Goal: Answer question/provide support: Share knowledge or assist other users

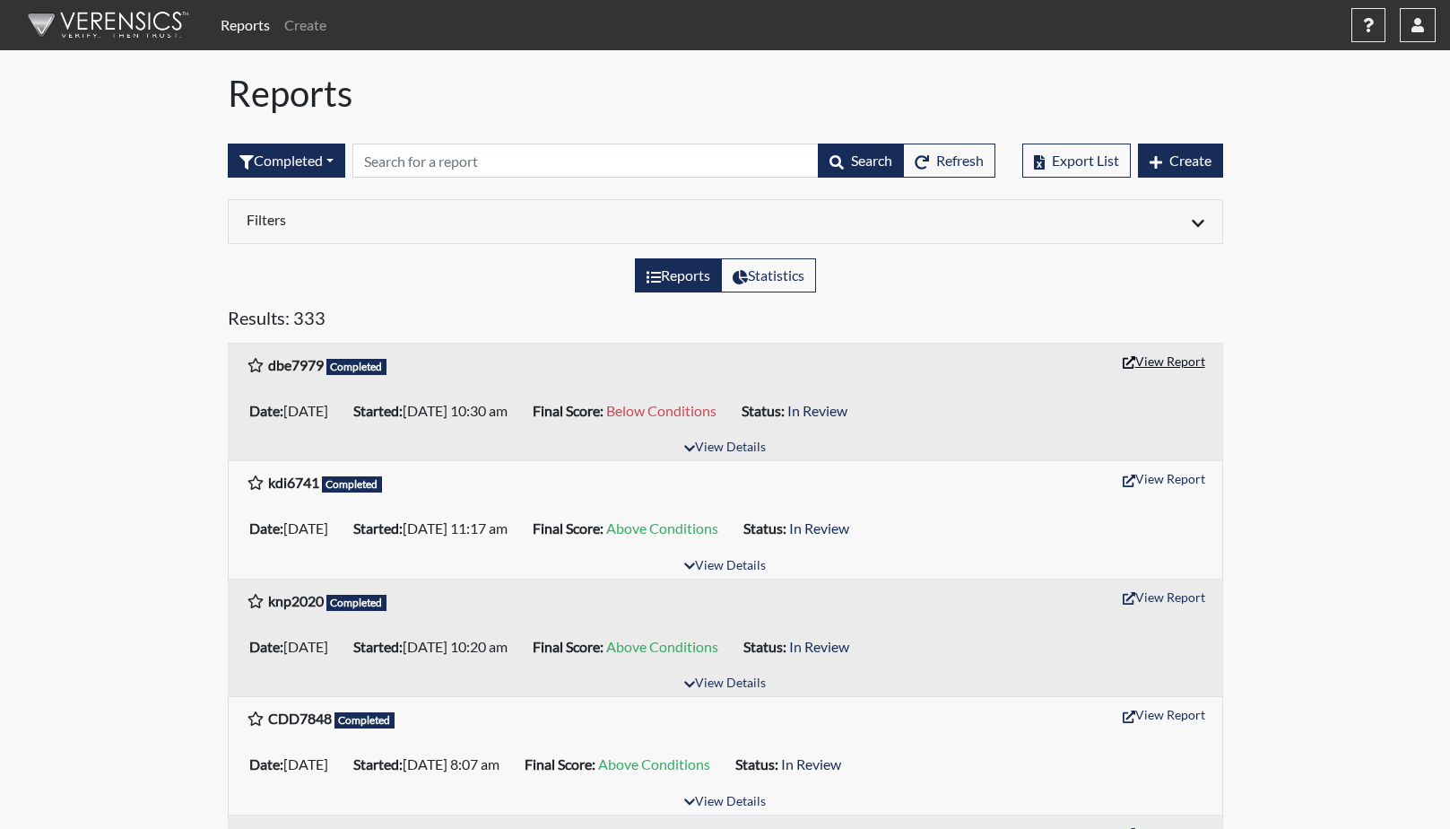
click at [1160, 366] on button "View Report" at bounding box center [1164, 361] width 99 height 28
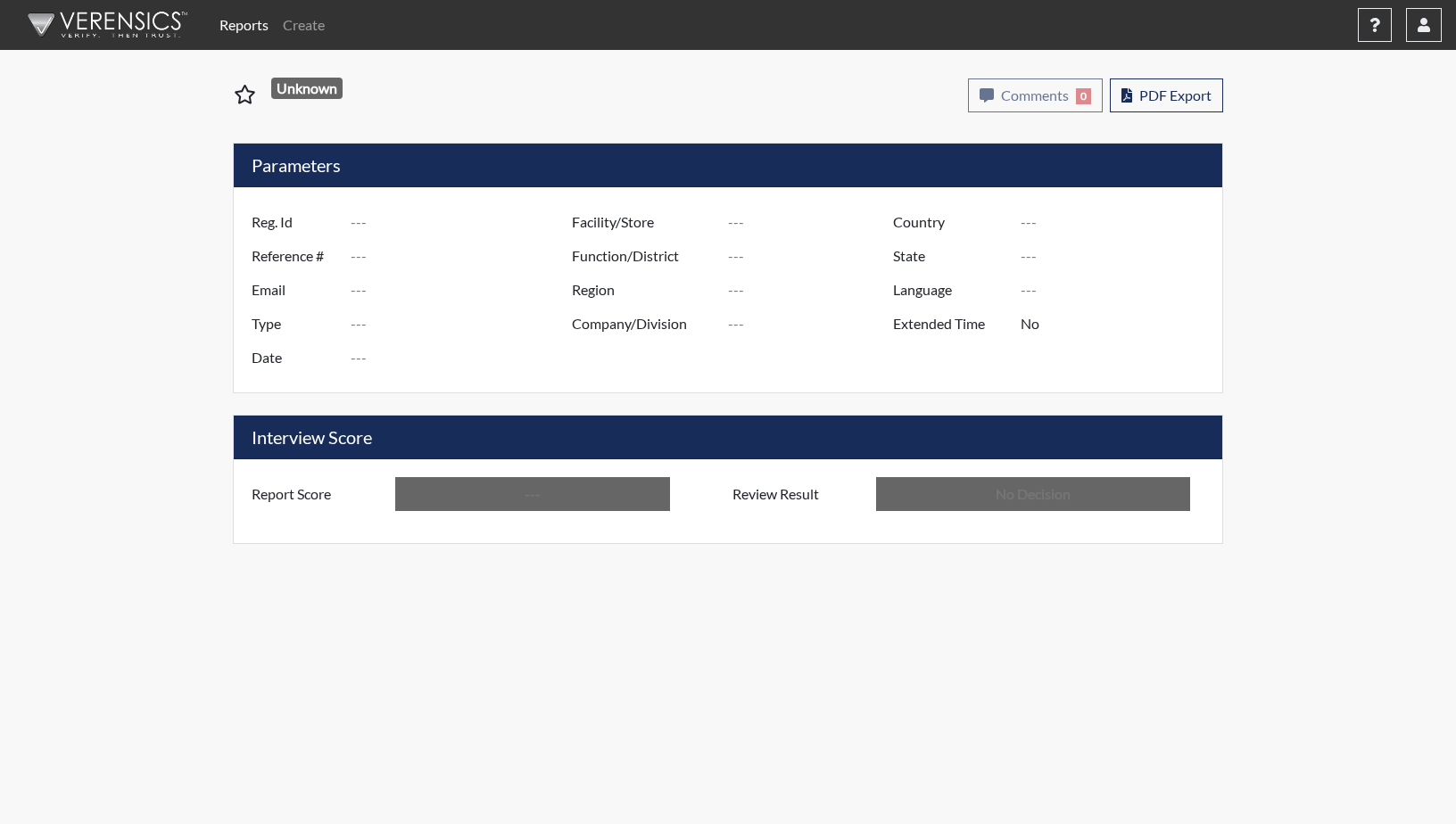
type input "dbe7979"
type input "50832"
type input "---"
type input "Corrections Pre-Employment"
type input "Aug 19, 2025"
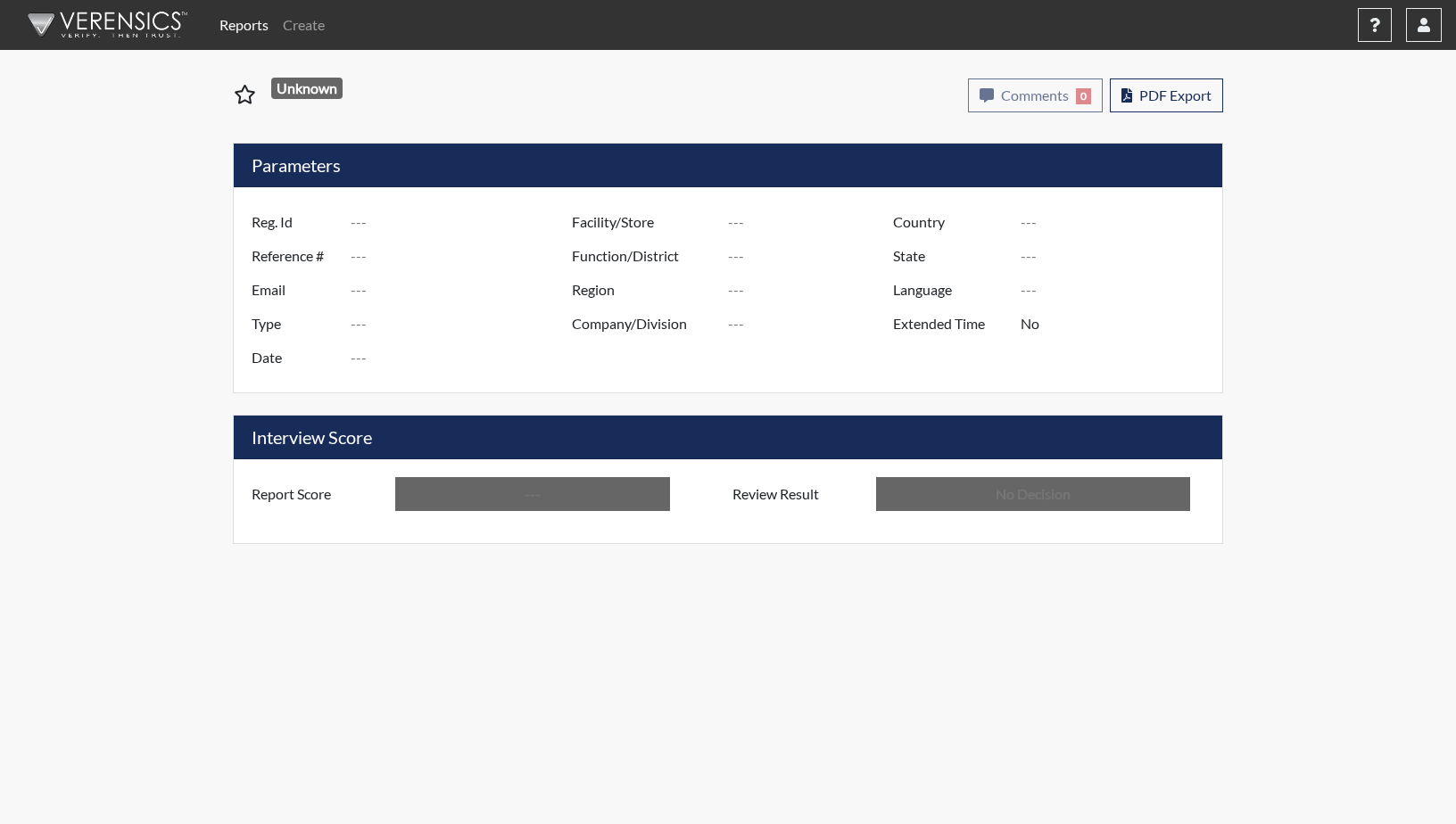
type input "GD&CP SMU*+"
type input "[GEOGRAPHIC_DATA]"
type input "[US_STATE]"
type input "English"
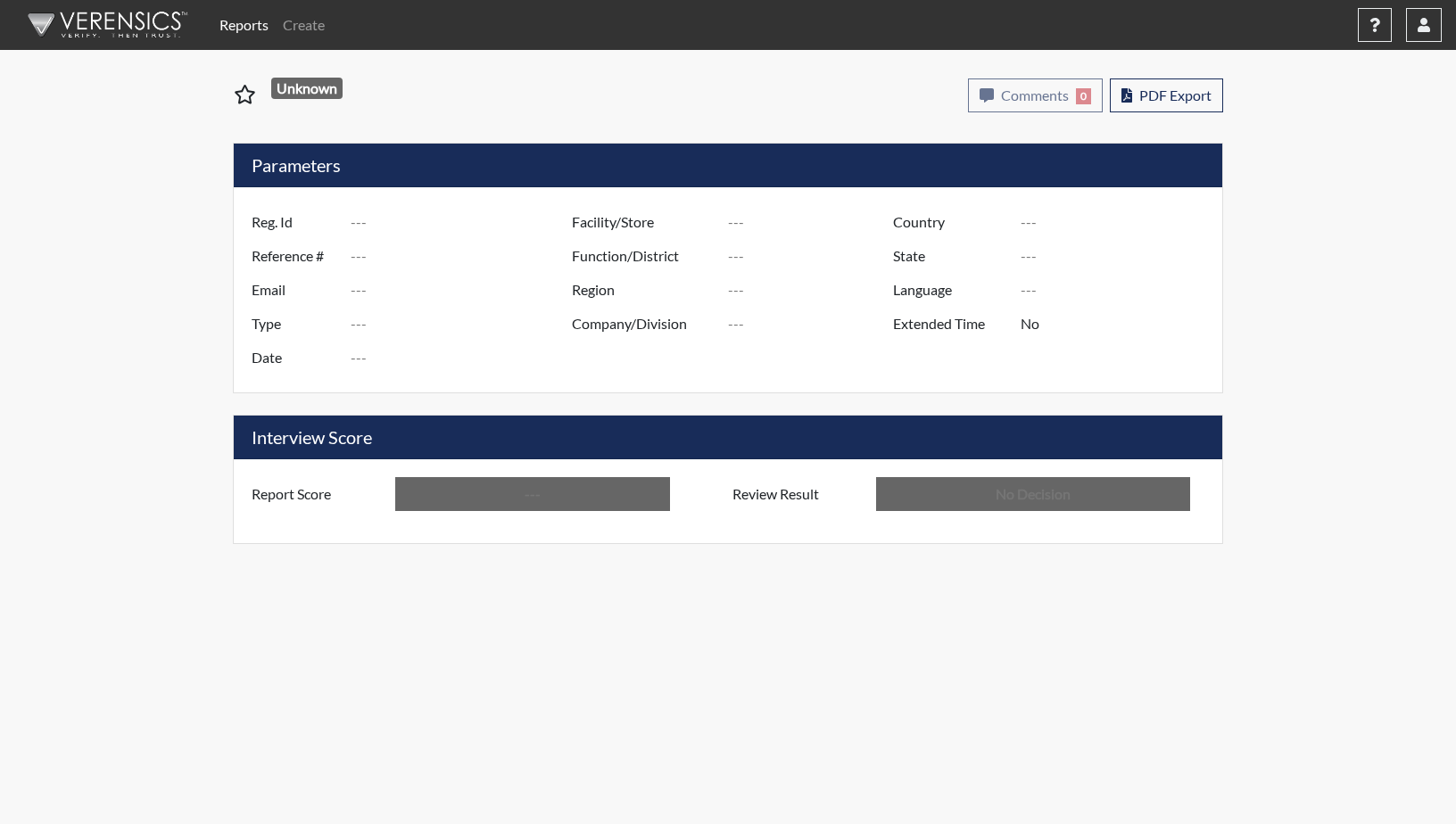
type input "Below Conditions"
type input "In Review"
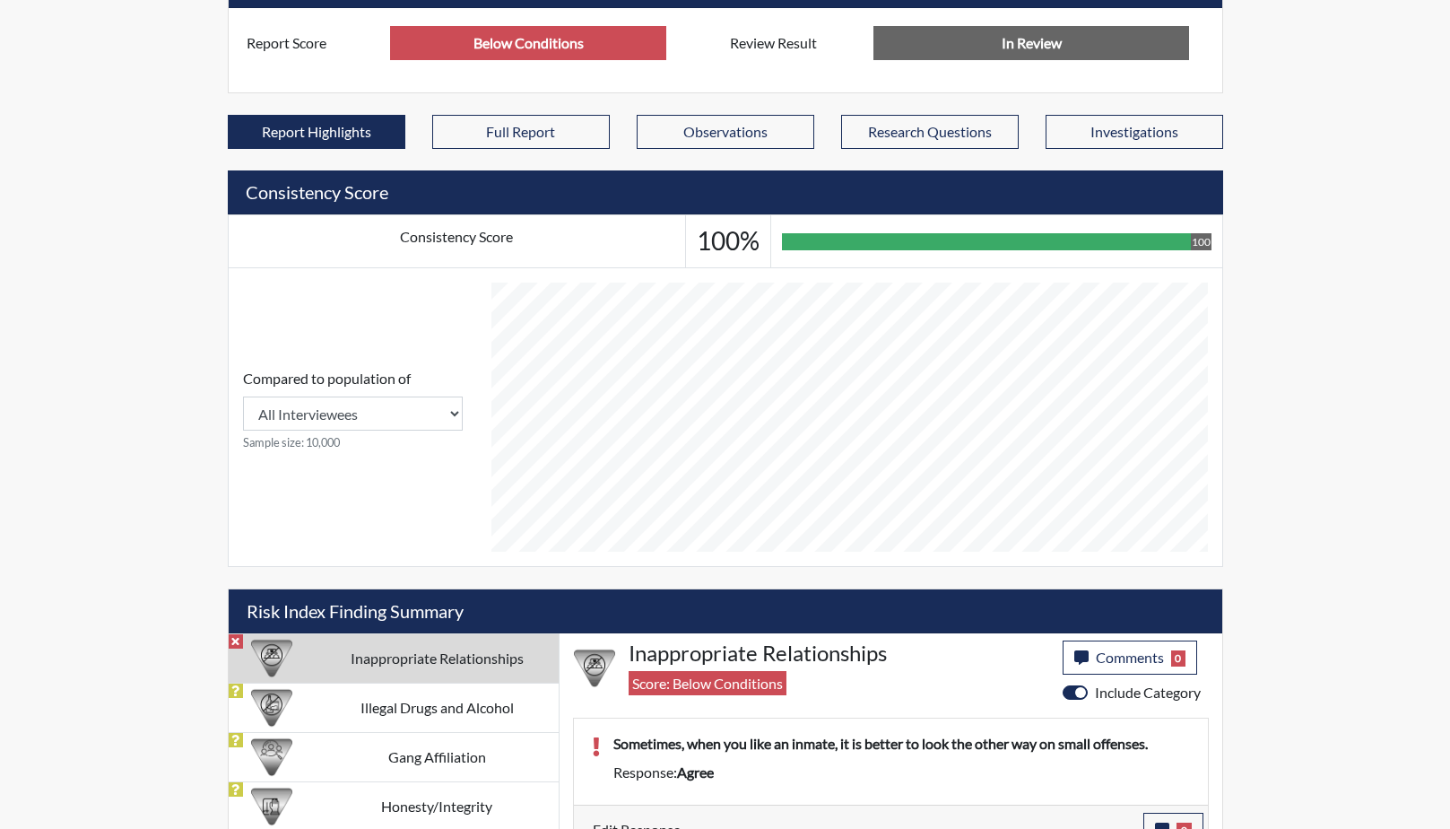
scroll to position [524, 0]
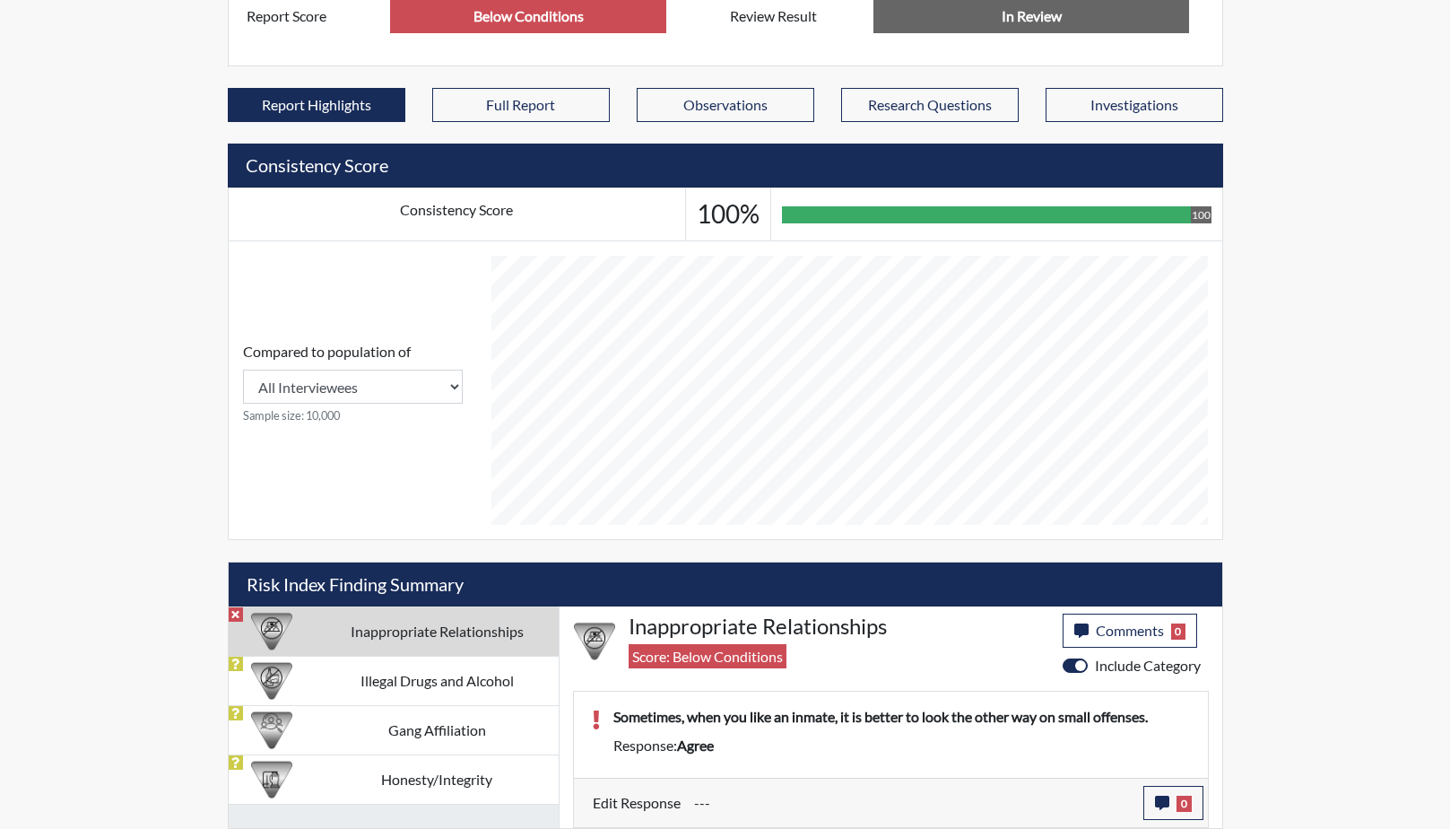
click at [404, 621] on td "Inappropriate Relationships" at bounding box center [437, 630] width 243 height 49
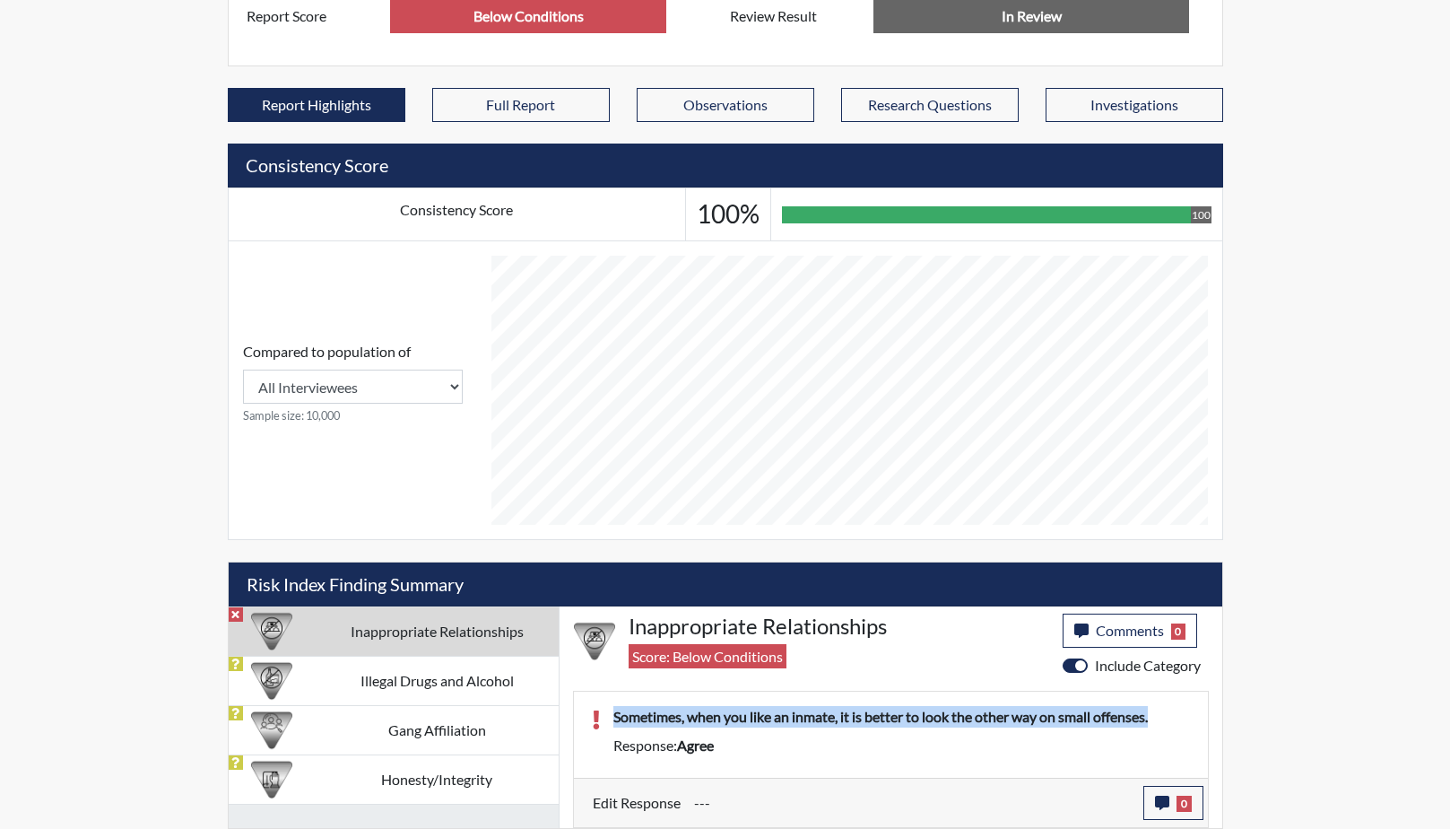
drag, startPoint x: 1166, startPoint y: 712, endPoint x: 607, endPoint y: 712, distance: 558.7
click at [607, 712] on div "Sometimes, when you like an inmate, it is better to look the other way on small…" at bounding box center [902, 720] width 604 height 29
drag, startPoint x: 607, startPoint y: 712, endPoint x: 776, endPoint y: 719, distance: 168.8
copy p "Sometimes, when you like an inmate, it is better to look the other way on small…"
click at [1161, 802] on icon "button" at bounding box center [1162, 802] width 14 height 14
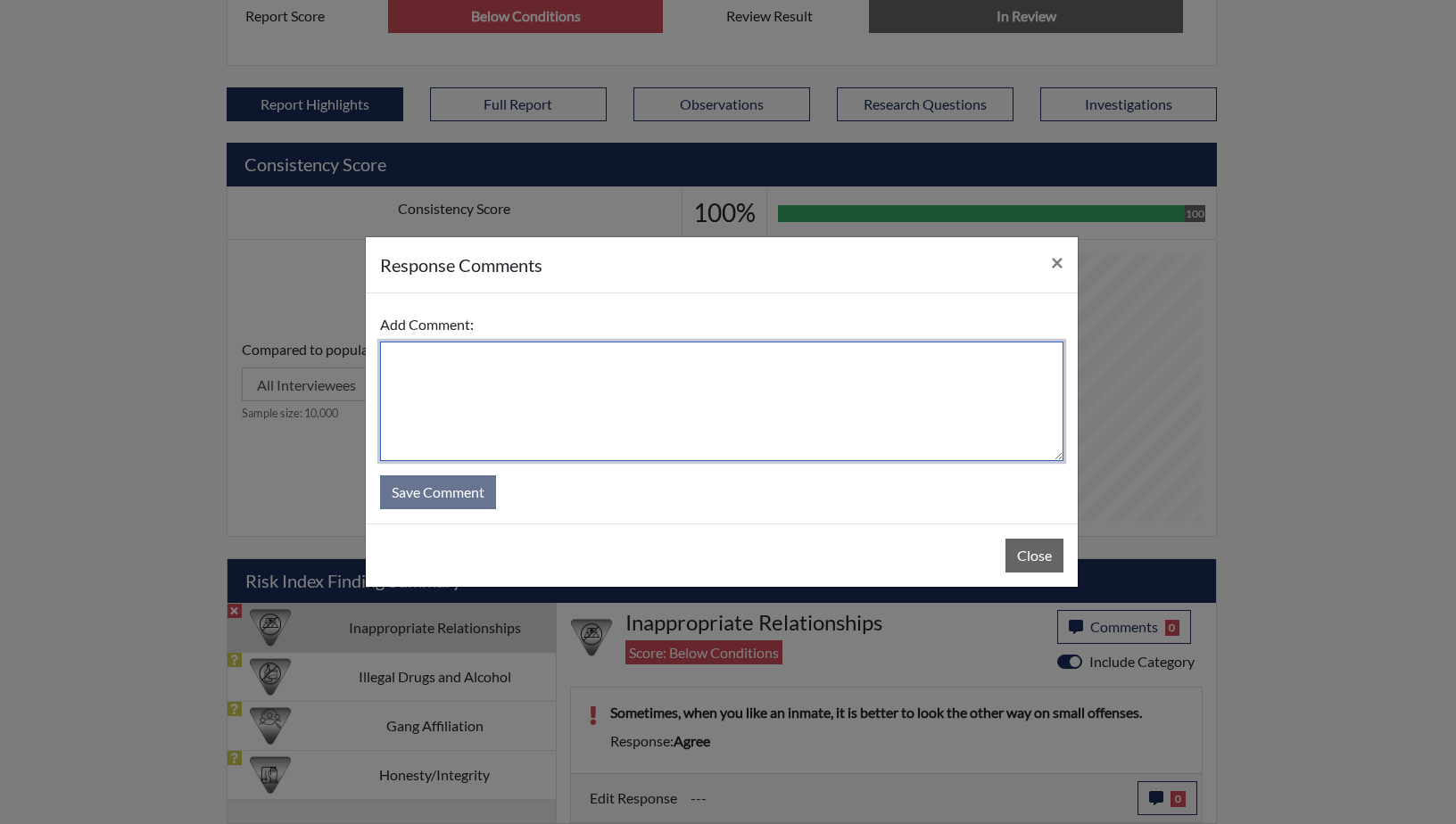
paste textarea "Sometimes, when you like an inmate, it is better to look the other way on small…"
click at [640, 359] on textarea "Sometimes, when you like an inmate, it is better to look the other way on small…" at bounding box center [721, 401] width 683 height 119
click at [392, 359] on textarea "Sometimes, when you like an inmate, it is NOT better to look the other way on s…" at bounding box center [721, 401] width 683 height 119
type textarea "She states Sometimes, when you like an inmate, it is NOT better to look the oth…"
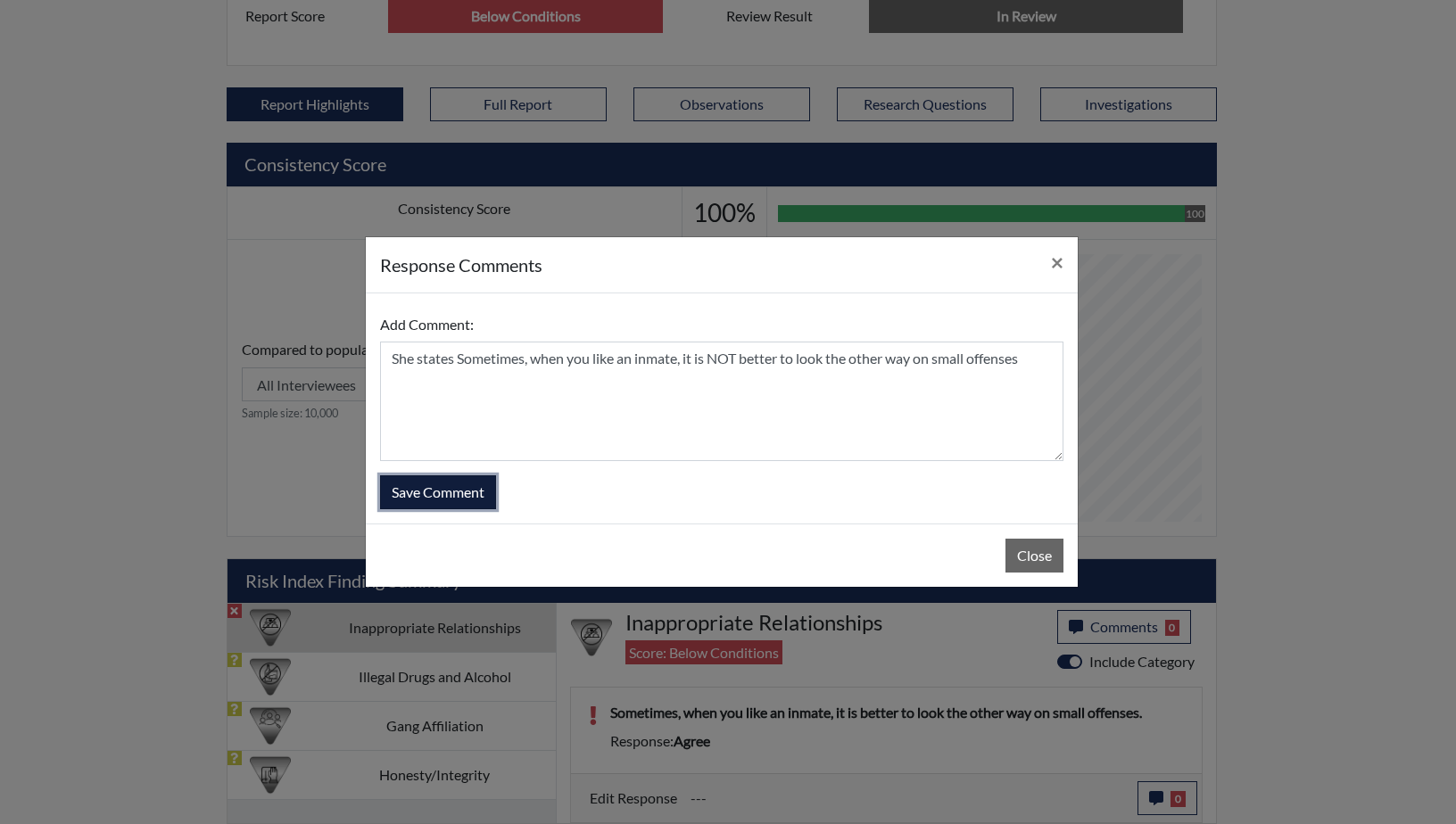
click at [460, 488] on button "Save Comment" at bounding box center [438, 492] width 116 height 34
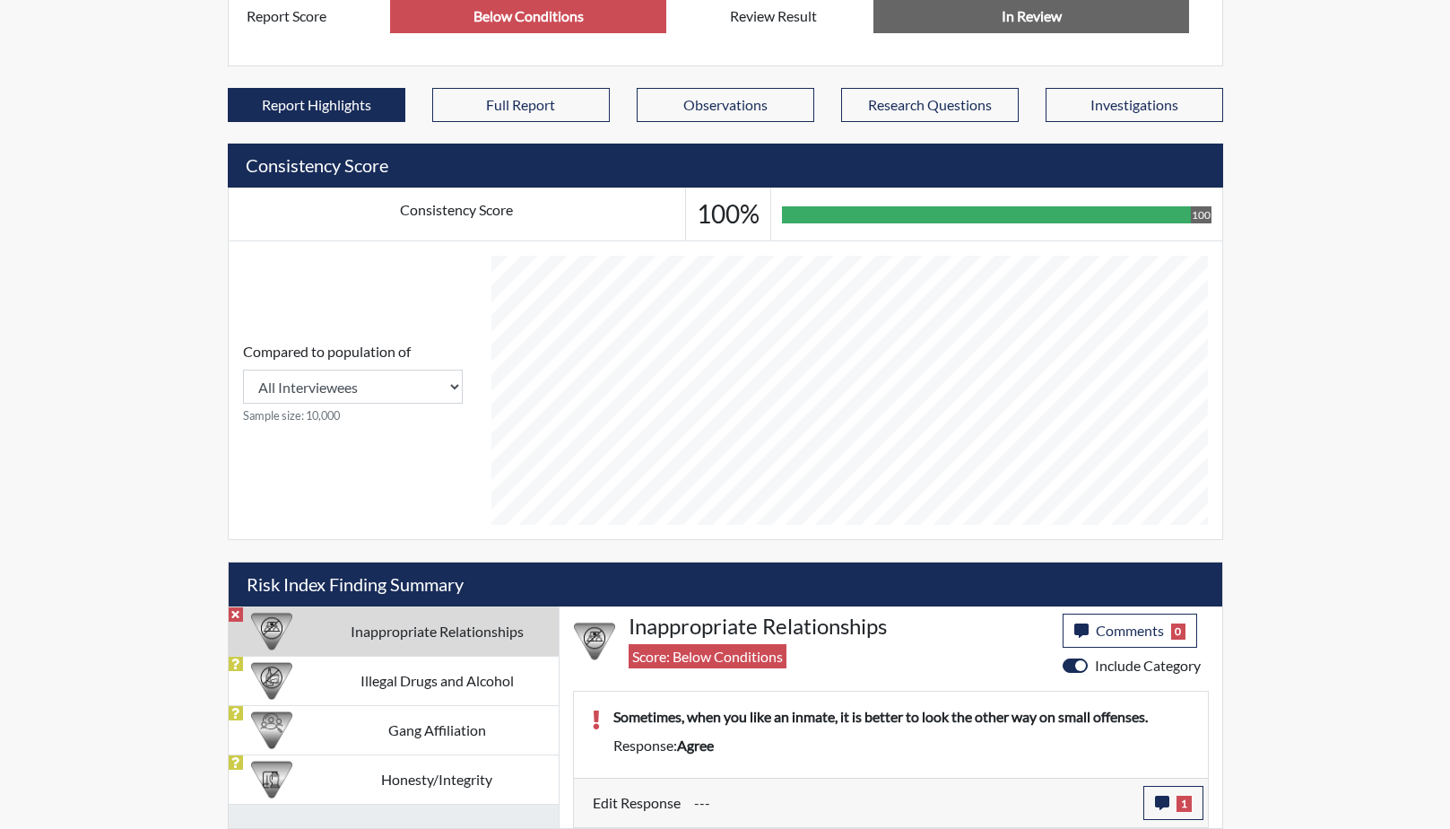
scroll to position [298, 745]
click at [372, 682] on td "Illegal Drugs and Alcohol" at bounding box center [437, 680] width 243 height 49
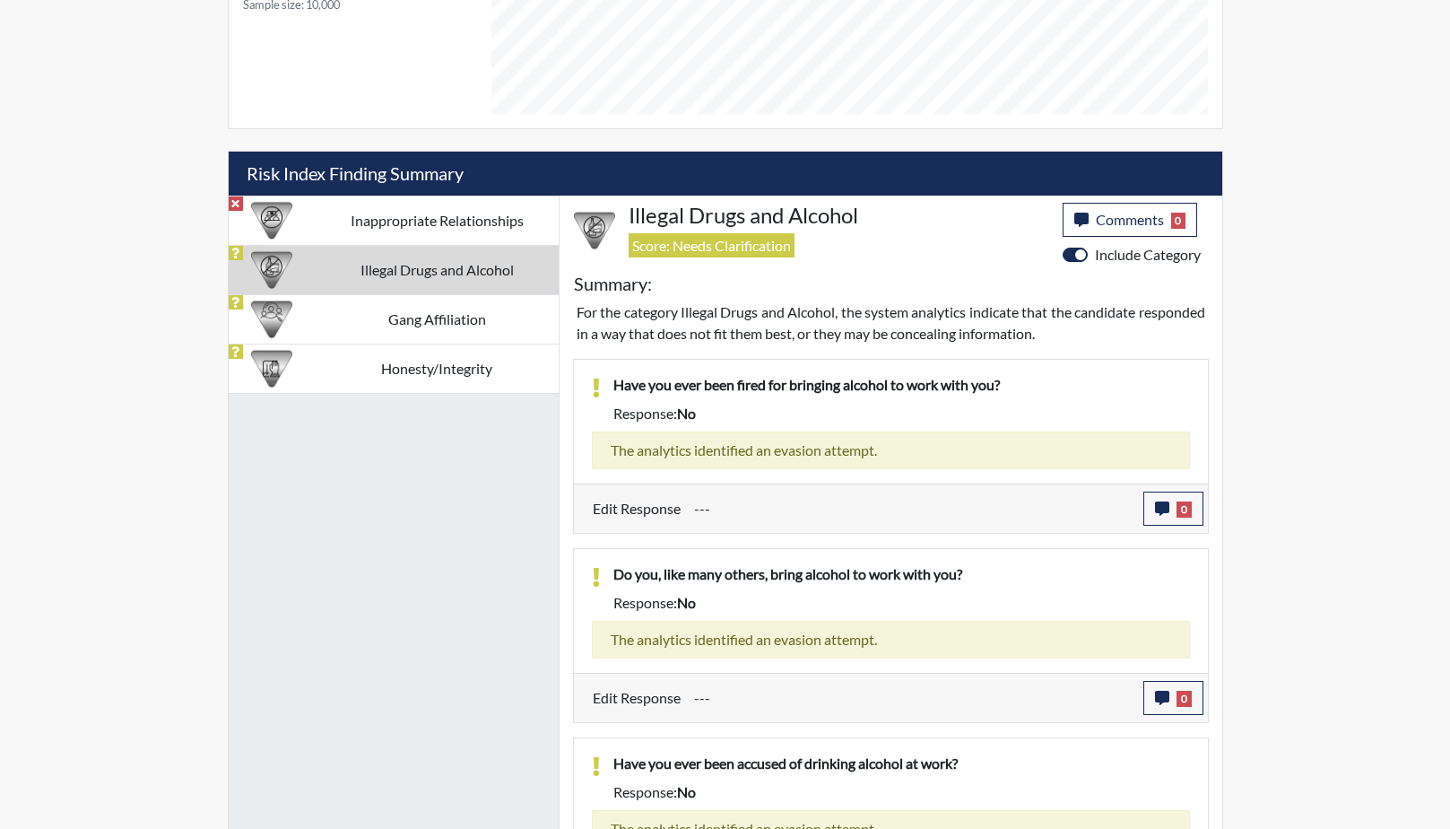
scroll to position [939, 0]
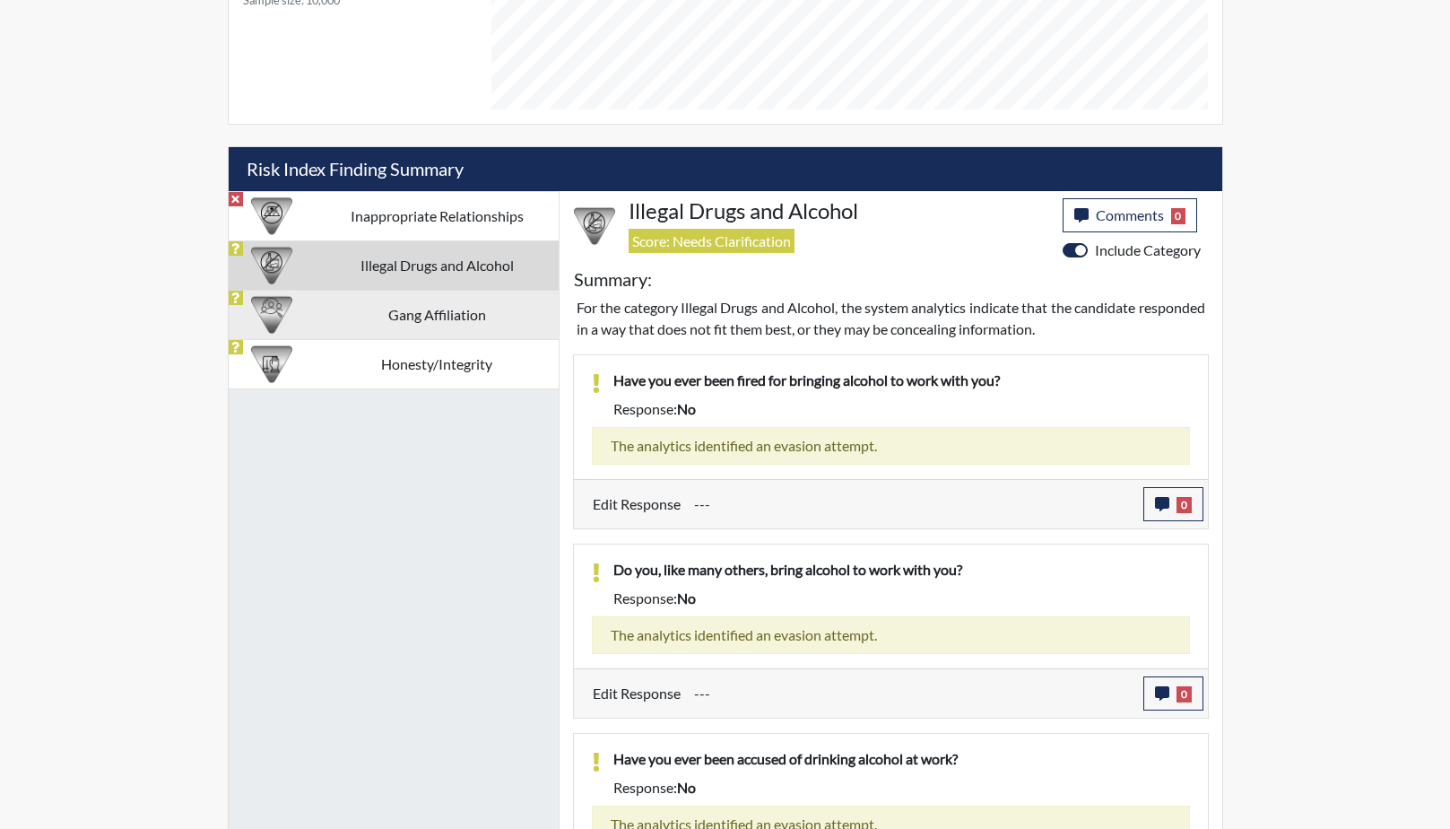
click at [443, 325] on td "Gang Affiliation" at bounding box center [437, 314] width 243 height 49
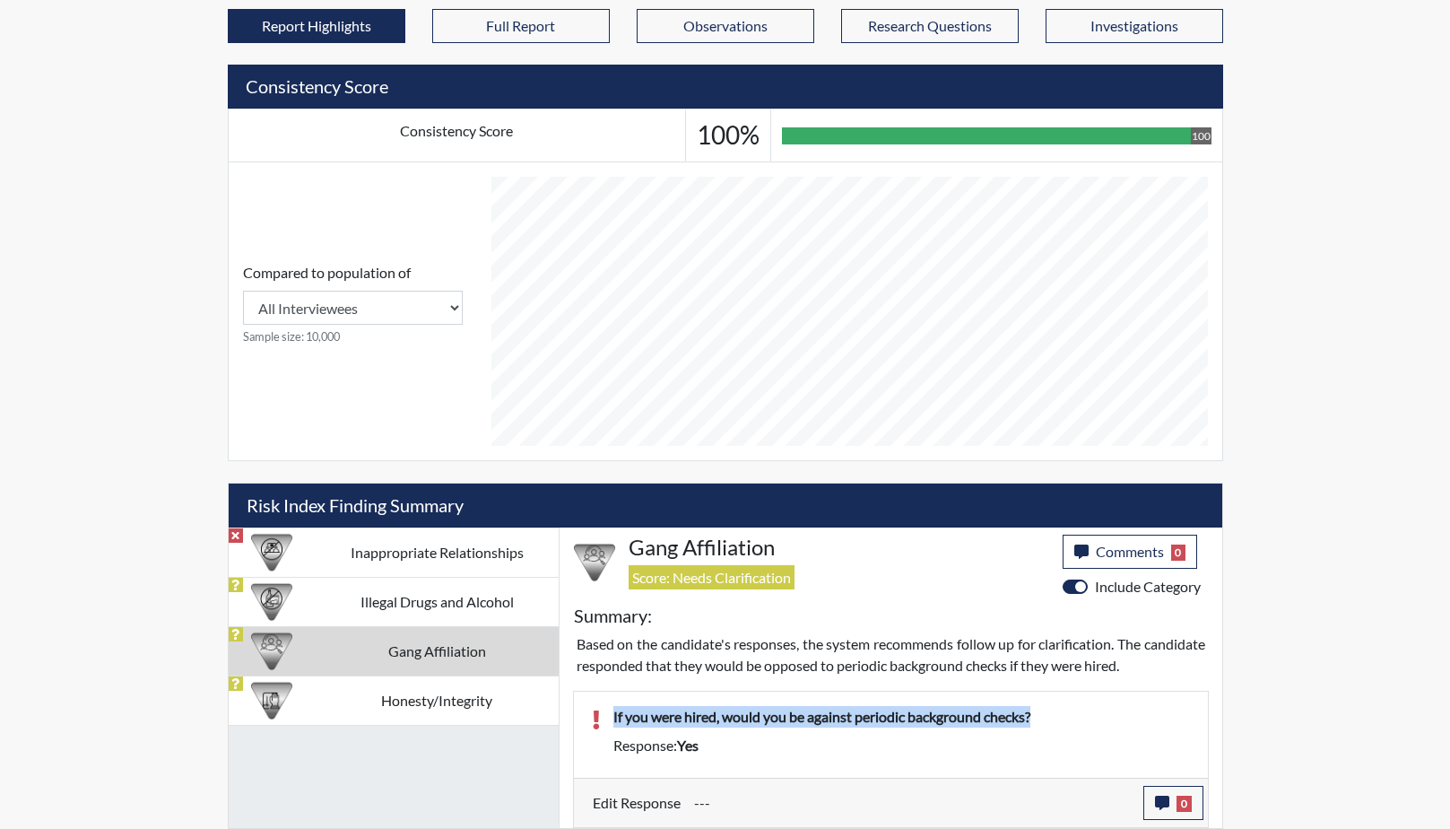
drag, startPoint x: 1048, startPoint y: 711, endPoint x: 582, endPoint y: 708, distance: 466.3
click at [582, 708] on div "If you were hired, would you be against periodic background checks? Response: y…" at bounding box center [890, 734] width 625 height 57
drag, startPoint x: 582, startPoint y: 708, endPoint x: 726, endPoint y: 717, distance: 143.7
copy p "If you were hired, would you be against periodic background checks?"
click at [1167, 804] on icon "button" at bounding box center [1162, 802] width 14 height 14
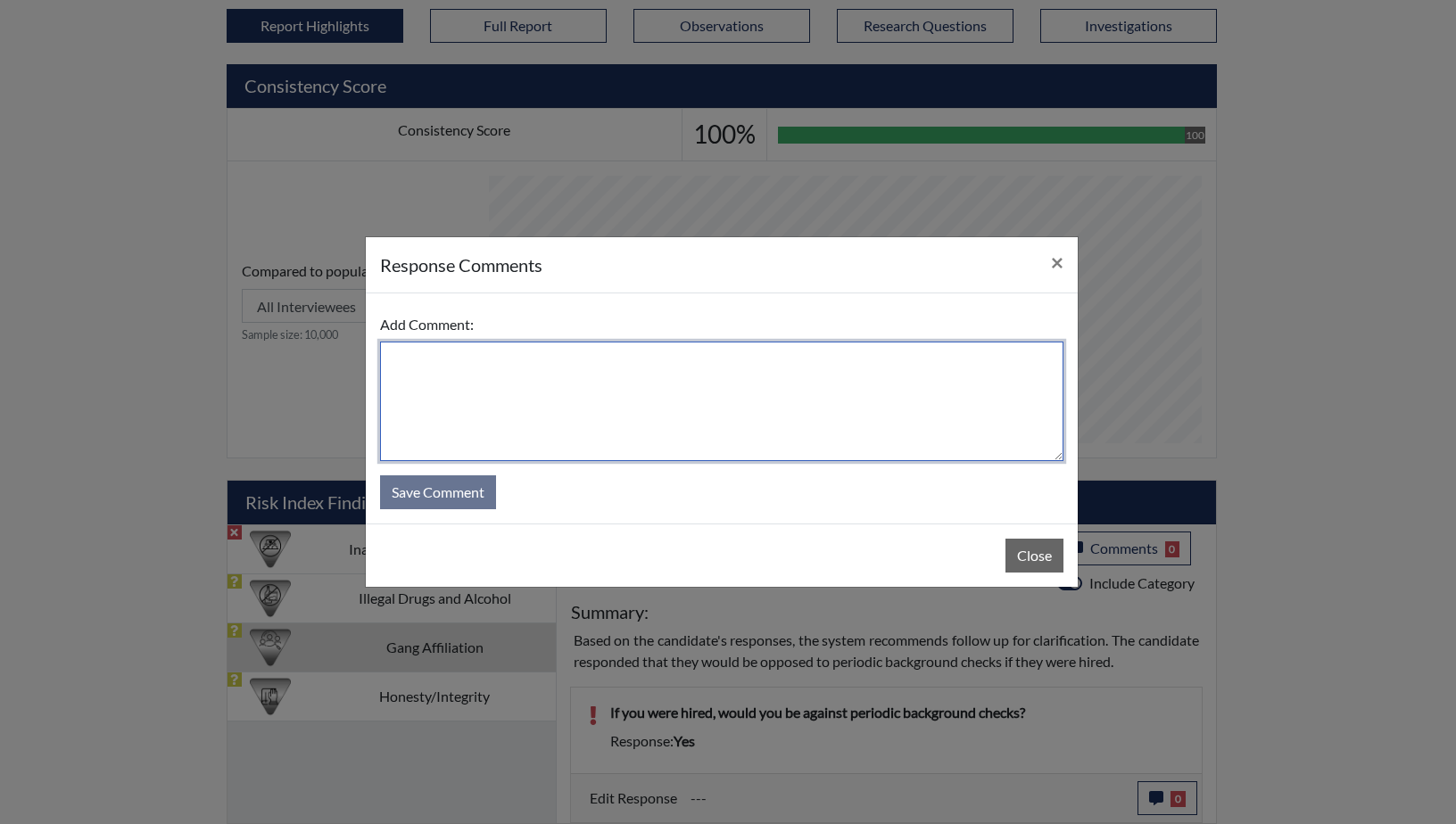
paste textarea "If you were hired, would you be against periodic background checks?"
click at [386, 359] on textarea "If you were hired, would you be against periodic background checks?" at bounding box center [721, 401] width 683 height 119
drag, startPoint x: 590, startPoint y: 360, endPoint x: 566, endPoint y: 363, distance: 24.2
click at [566, 363] on textarea "She answered too quickly, If you were hired, would you be against periodic back…" at bounding box center [721, 401] width 683 height 119
drag, startPoint x: 730, startPoint y: 359, endPoint x: 668, endPoint y: 362, distance: 62.1
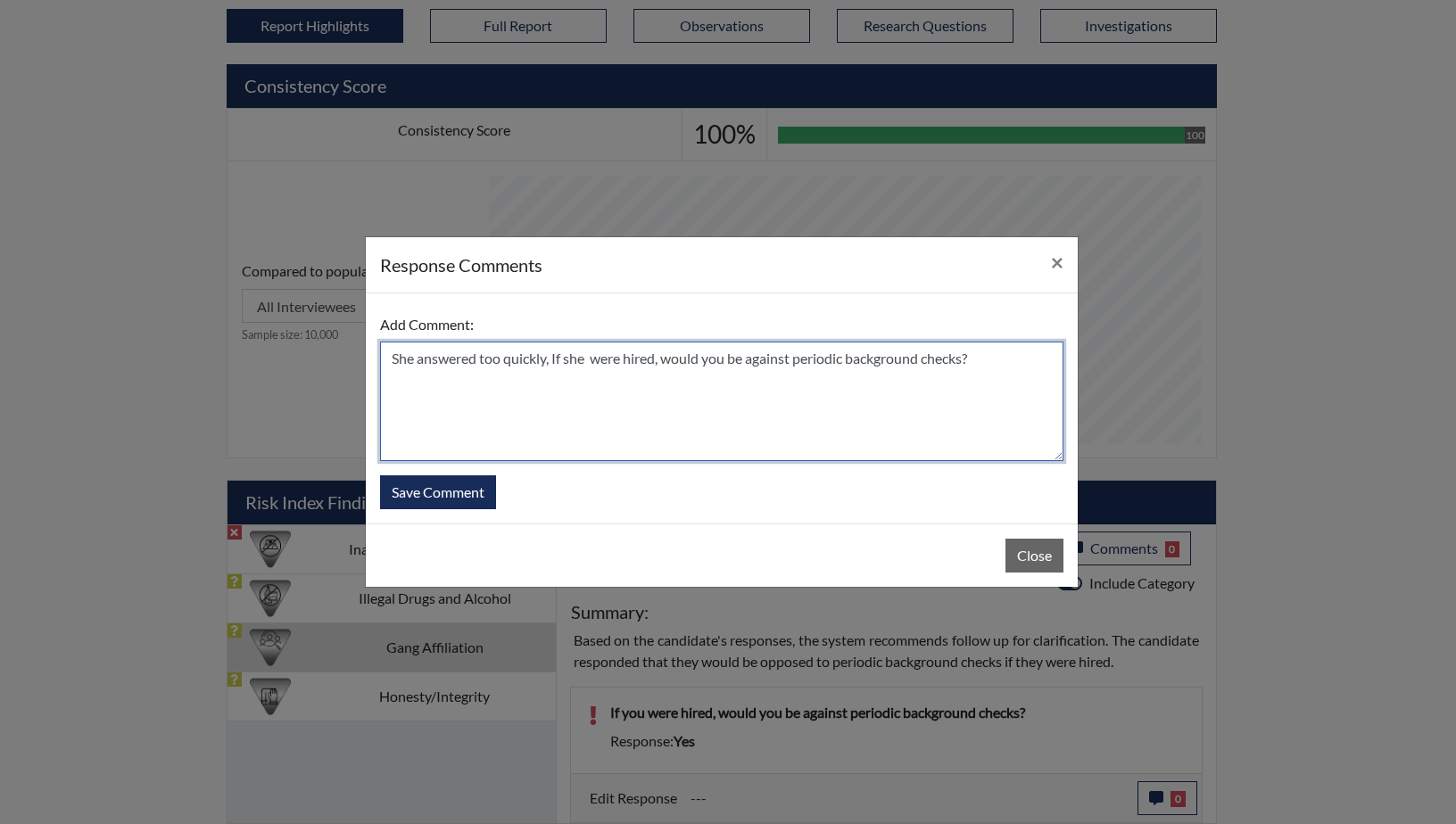
click at [668, 362] on textarea "She answered too quickly, If she were hired, would you be against periodic back…" at bounding box center [721, 401] width 683 height 119
type textarea "She answered too quickly, If she were hired, she would not be against periodic …"
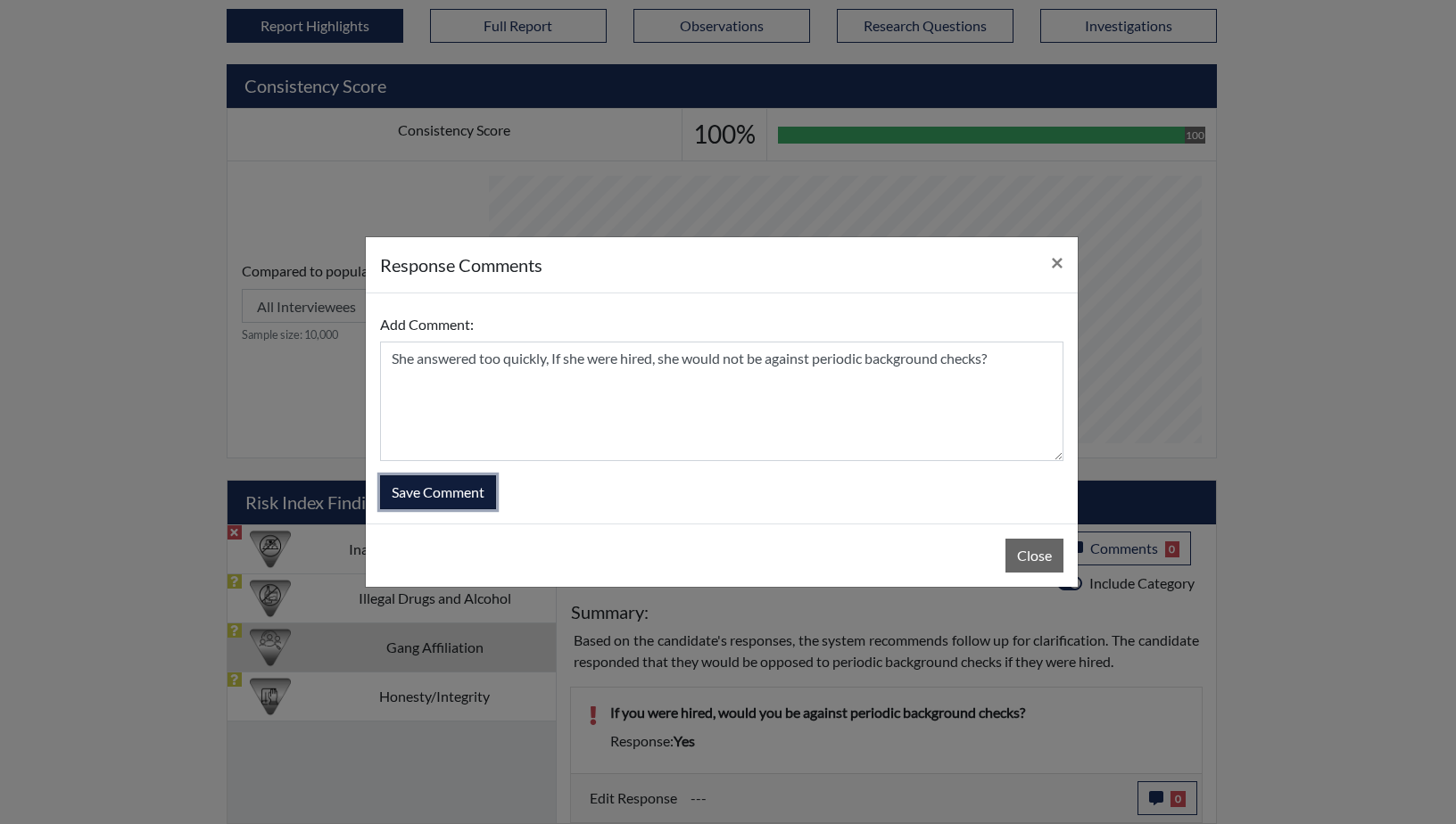
click at [452, 486] on button "Save Comment" at bounding box center [438, 492] width 116 height 34
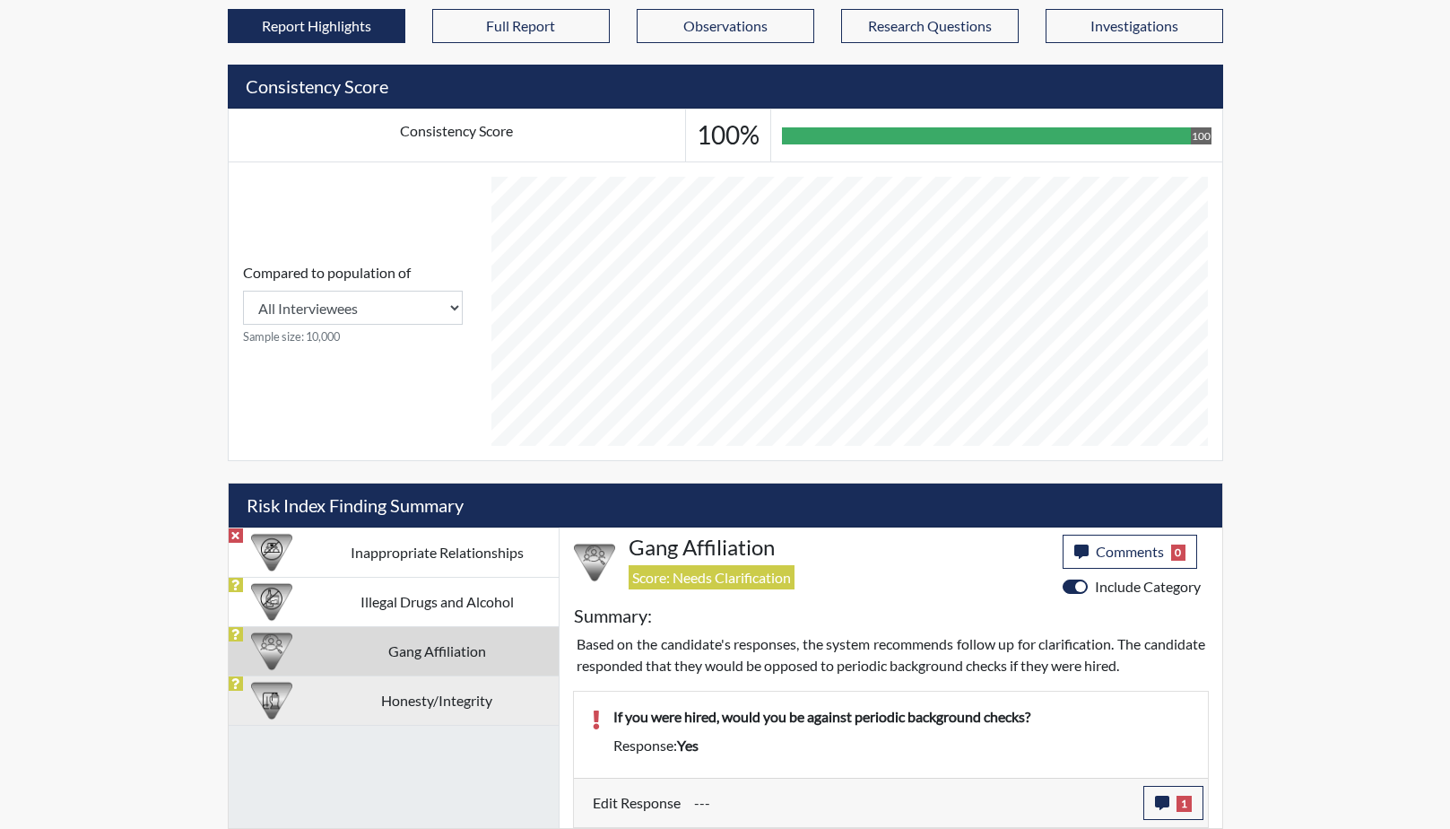
scroll to position [298, 745]
click at [492, 701] on td "Honesty/Integrity" at bounding box center [437, 699] width 243 height 49
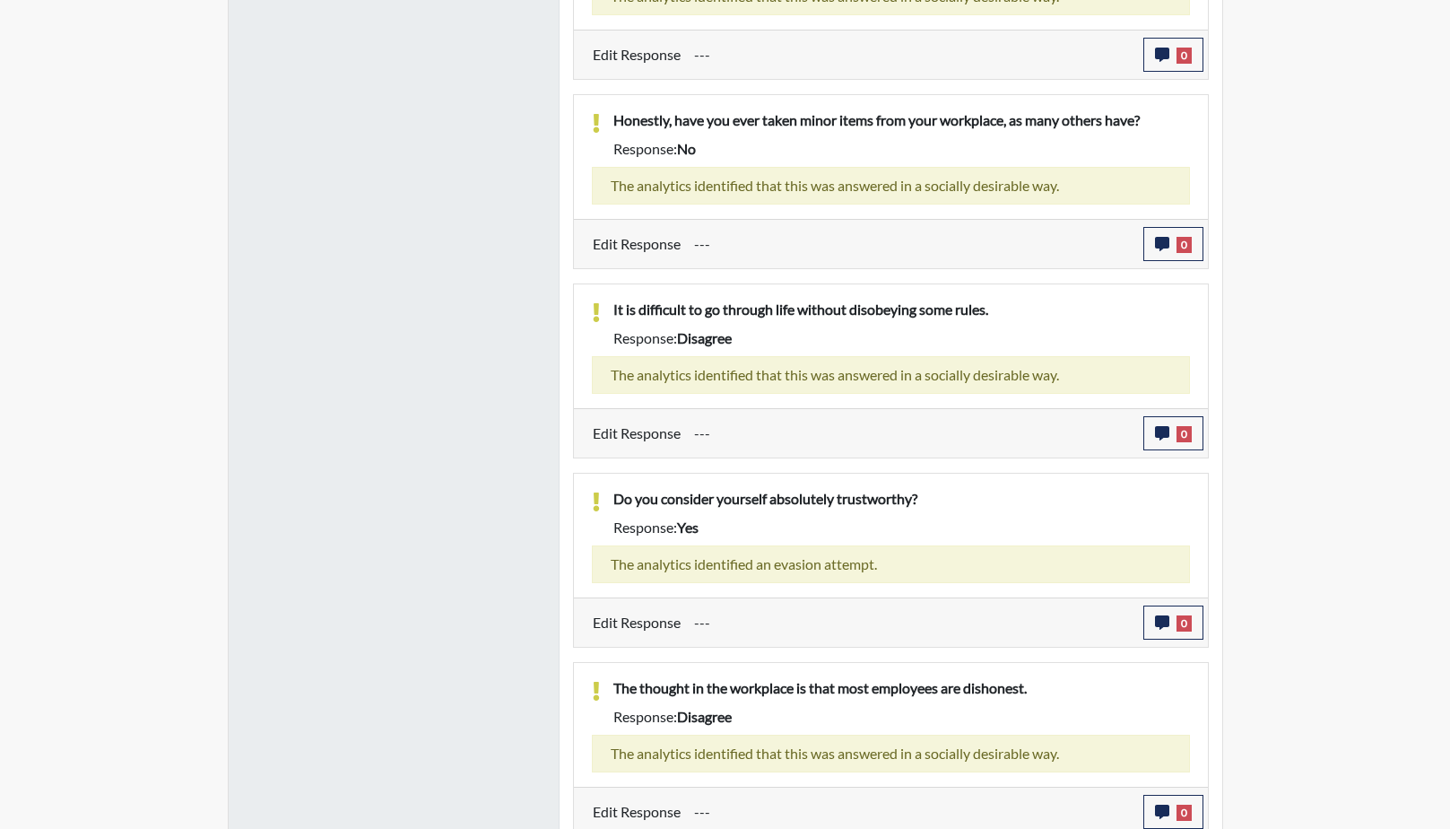
scroll to position [1419, 0]
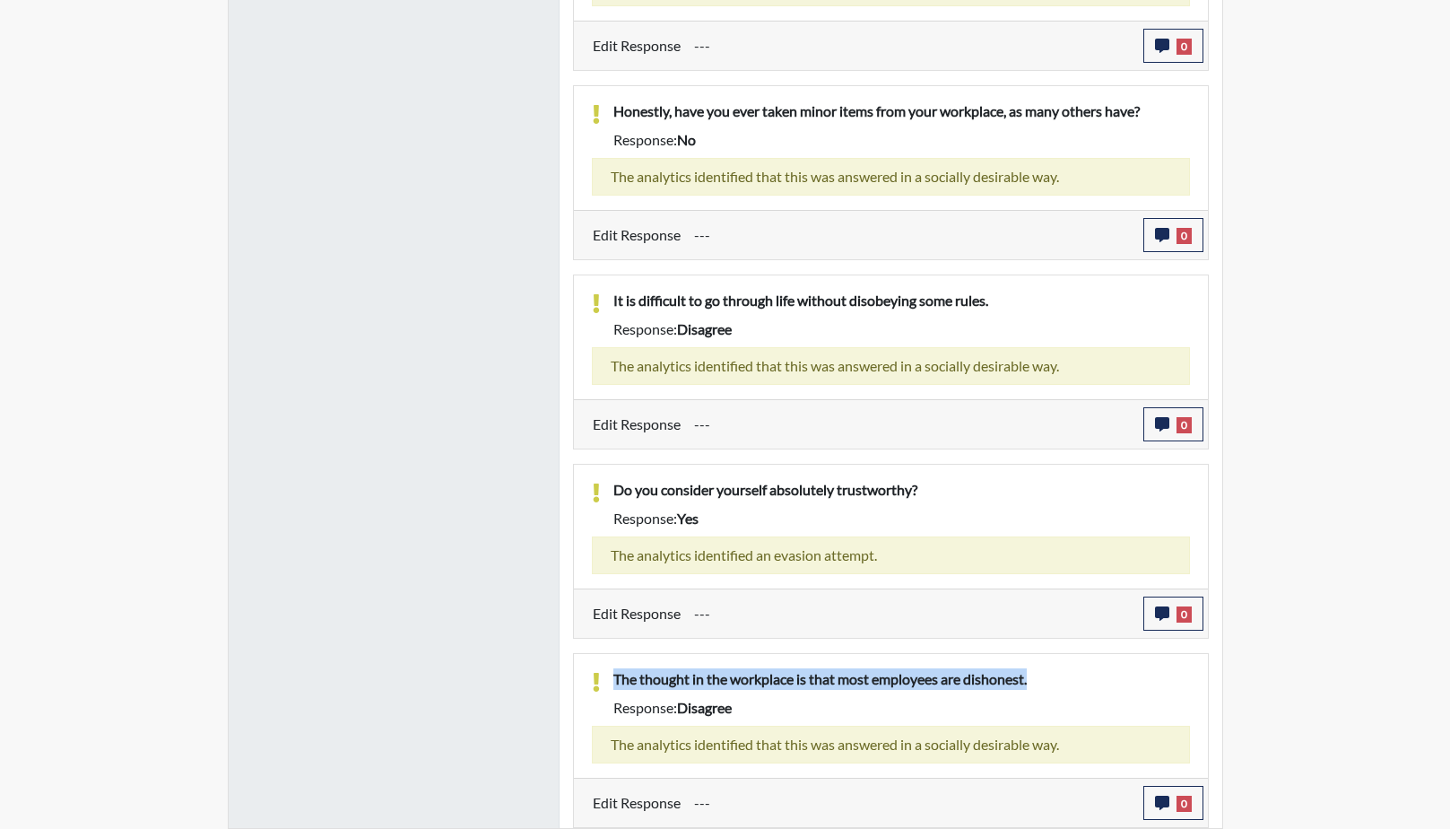
drag, startPoint x: 1056, startPoint y: 678, endPoint x: 613, endPoint y: 677, distance: 443.0
click at [613, 677] on p "The thought in the workplace is that most employees are dishonest." at bounding box center [901, 679] width 577 height 22
drag, startPoint x: 613, startPoint y: 677, endPoint x: 779, endPoint y: 682, distance: 166.9
copy p "The thought in the workplace is that most employees are dishonest."
click at [1160, 804] on icon "button" at bounding box center [1162, 802] width 14 height 14
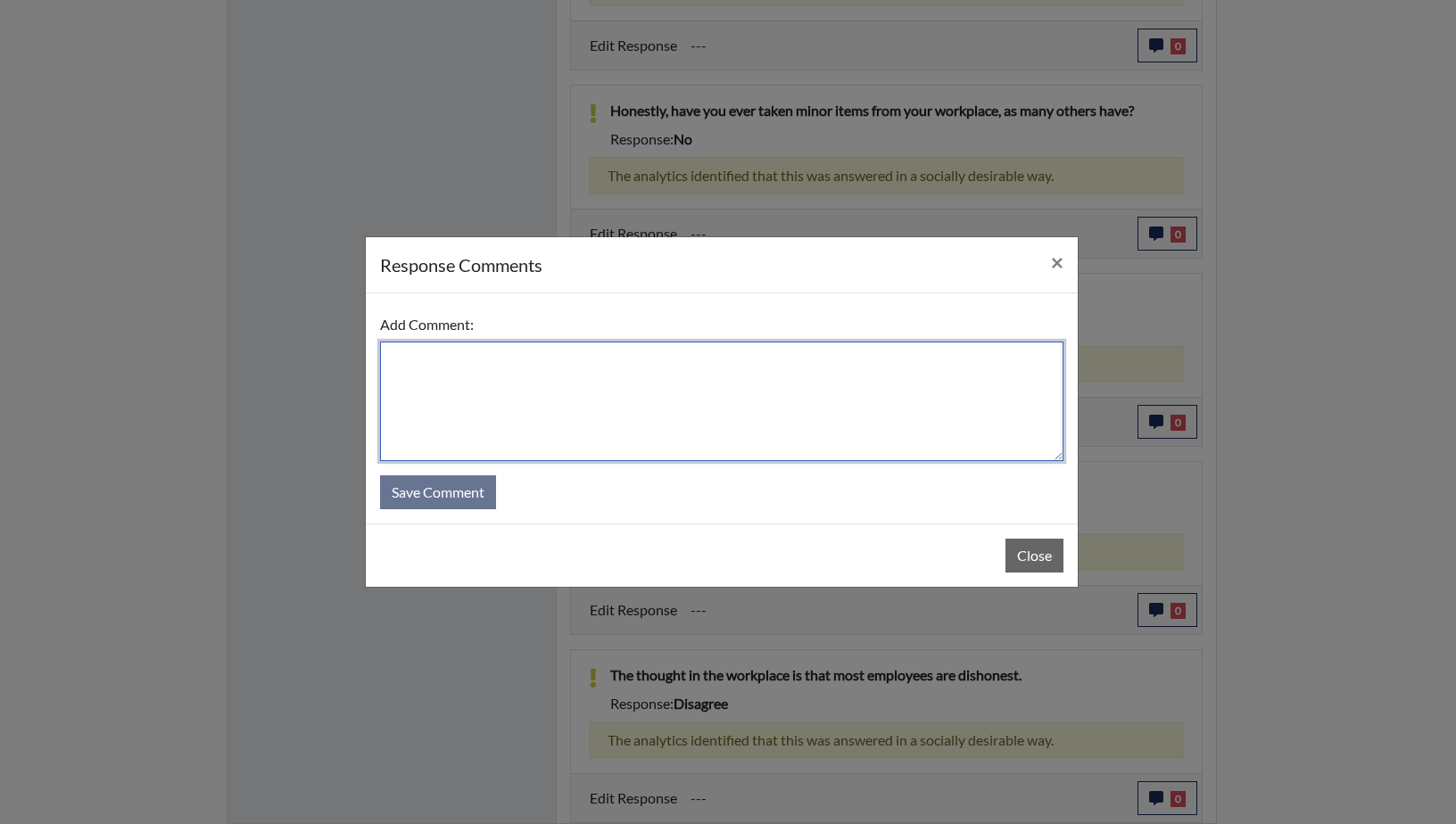
paste textarea "The thought in the workplace is that most employees are dishonest."
click at [394, 356] on textarea "The thought in the workplace is that most employees are dishonest." at bounding box center [721, 401] width 683 height 119
click at [923, 359] on textarea "She answered too quickly. The thought in the workplace is that most employees a…" at bounding box center [721, 401] width 683 height 119
type textarea "She answered too quickly. The thought in the workplace is that most employees a…"
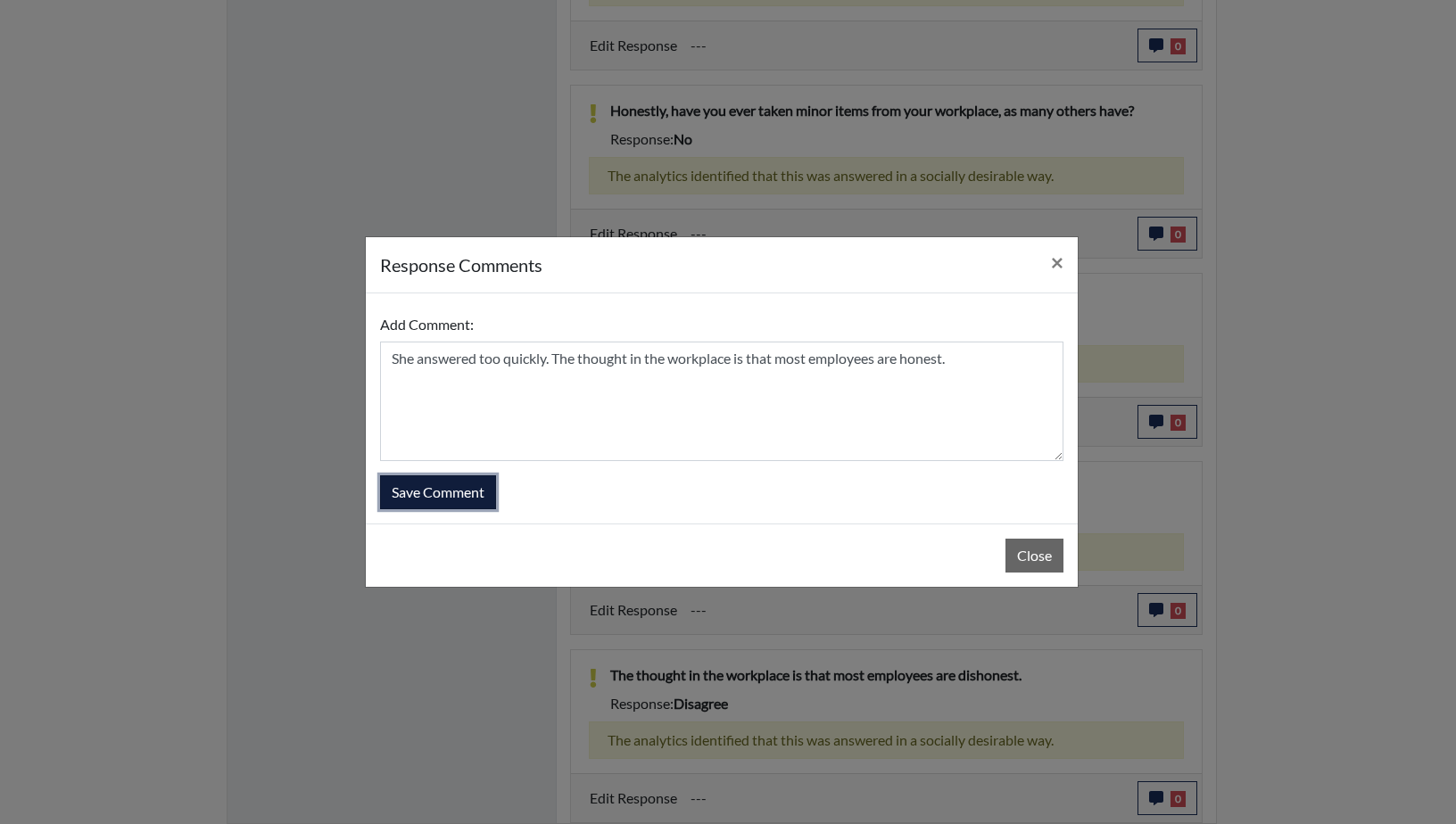
click at [446, 491] on button "Save Comment" at bounding box center [438, 492] width 116 height 34
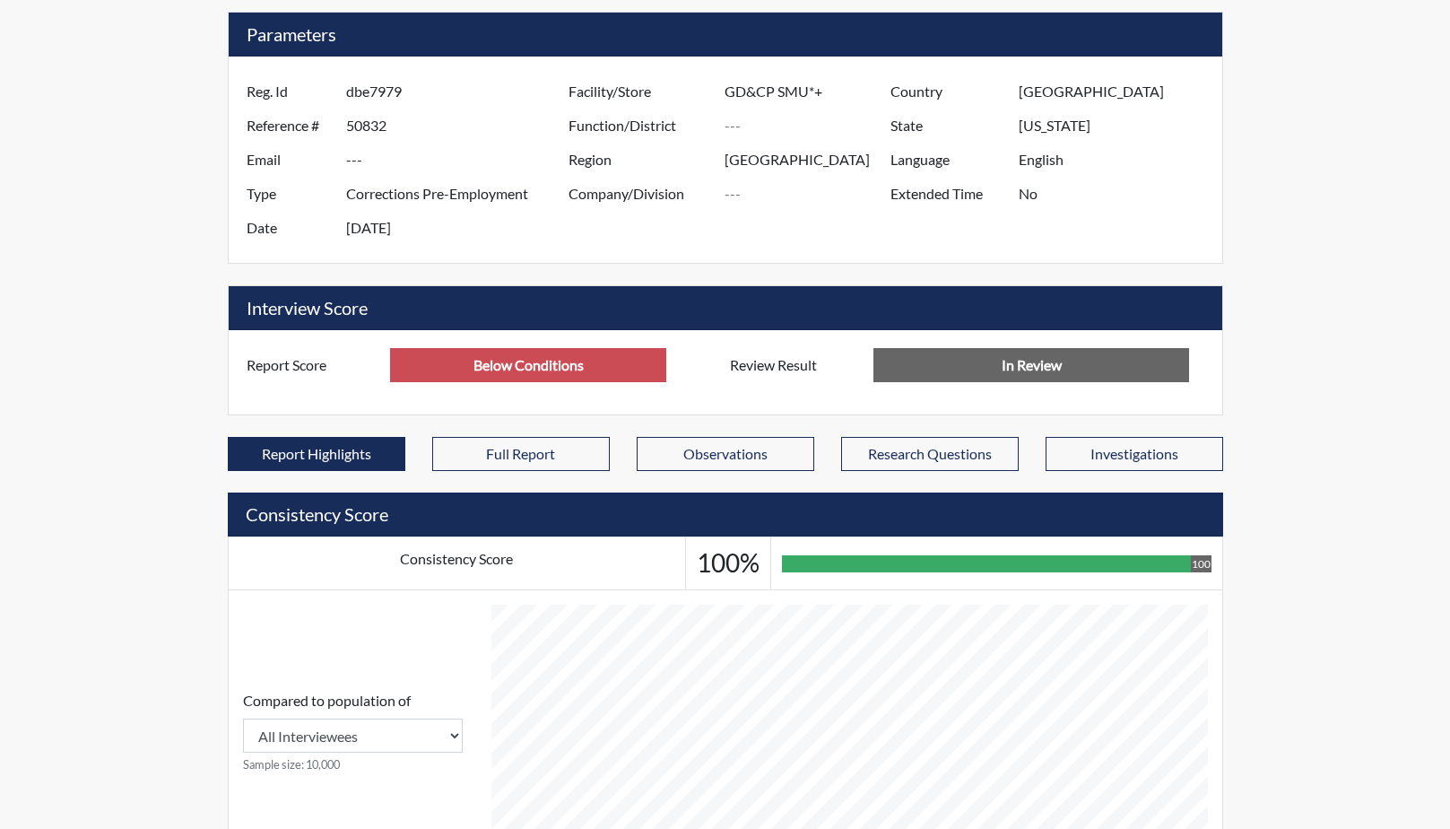
scroll to position [0, 0]
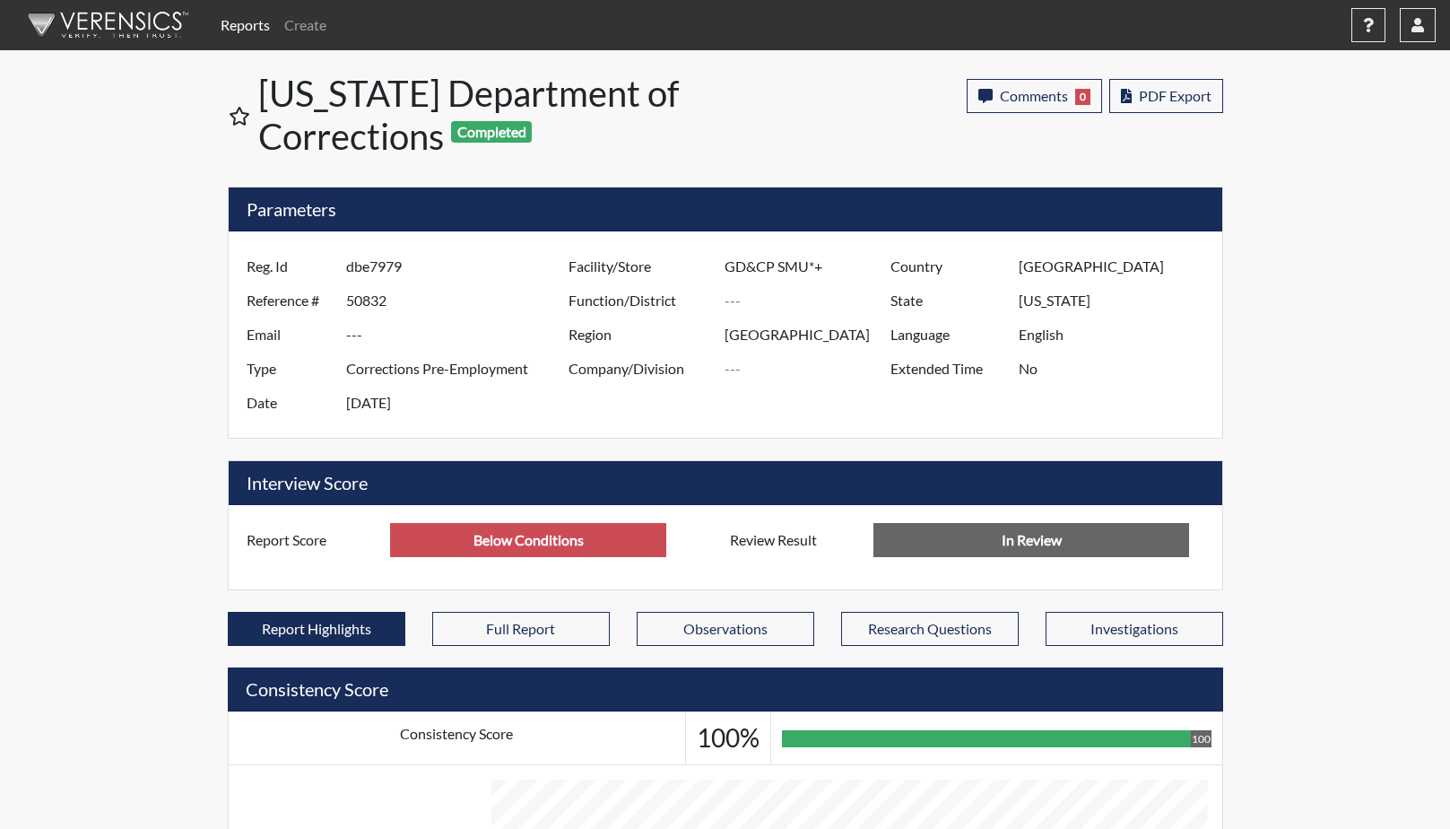
drag, startPoint x: 429, startPoint y: 272, endPoint x: 346, endPoint y: 272, distance: 82.5
click at [346, 272] on input "dbe7979" at bounding box center [459, 266] width 227 height 34
drag, startPoint x: 346, startPoint y: 272, endPoint x: 370, endPoint y: 270, distance: 24.3
